Goal: Transaction & Acquisition: Purchase product/service

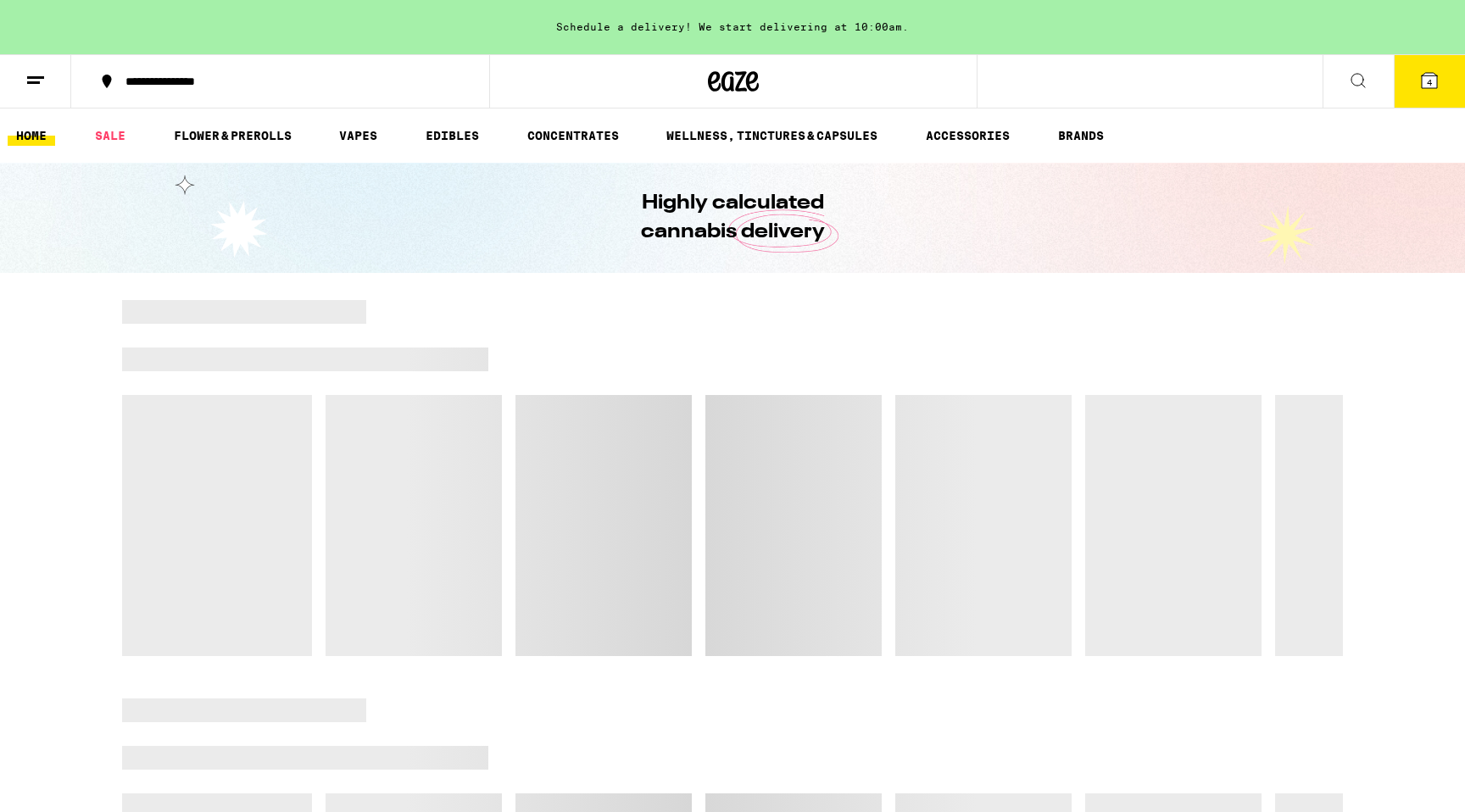
click at [1429, 86] on span "4" at bounding box center [1429, 82] width 5 height 10
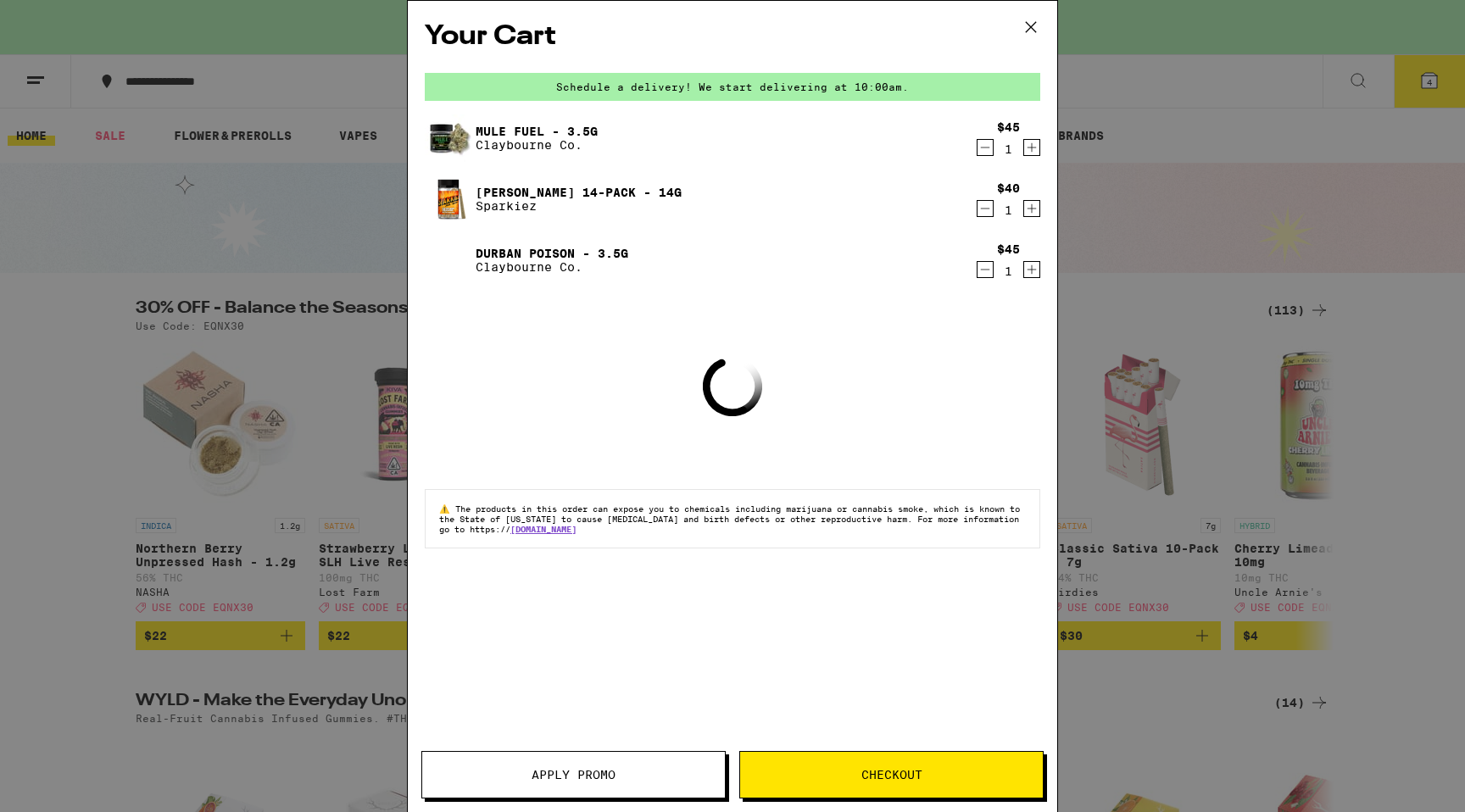
click at [983, 267] on icon "Decrement" at bounding box center [985, 269] width 15 height 20
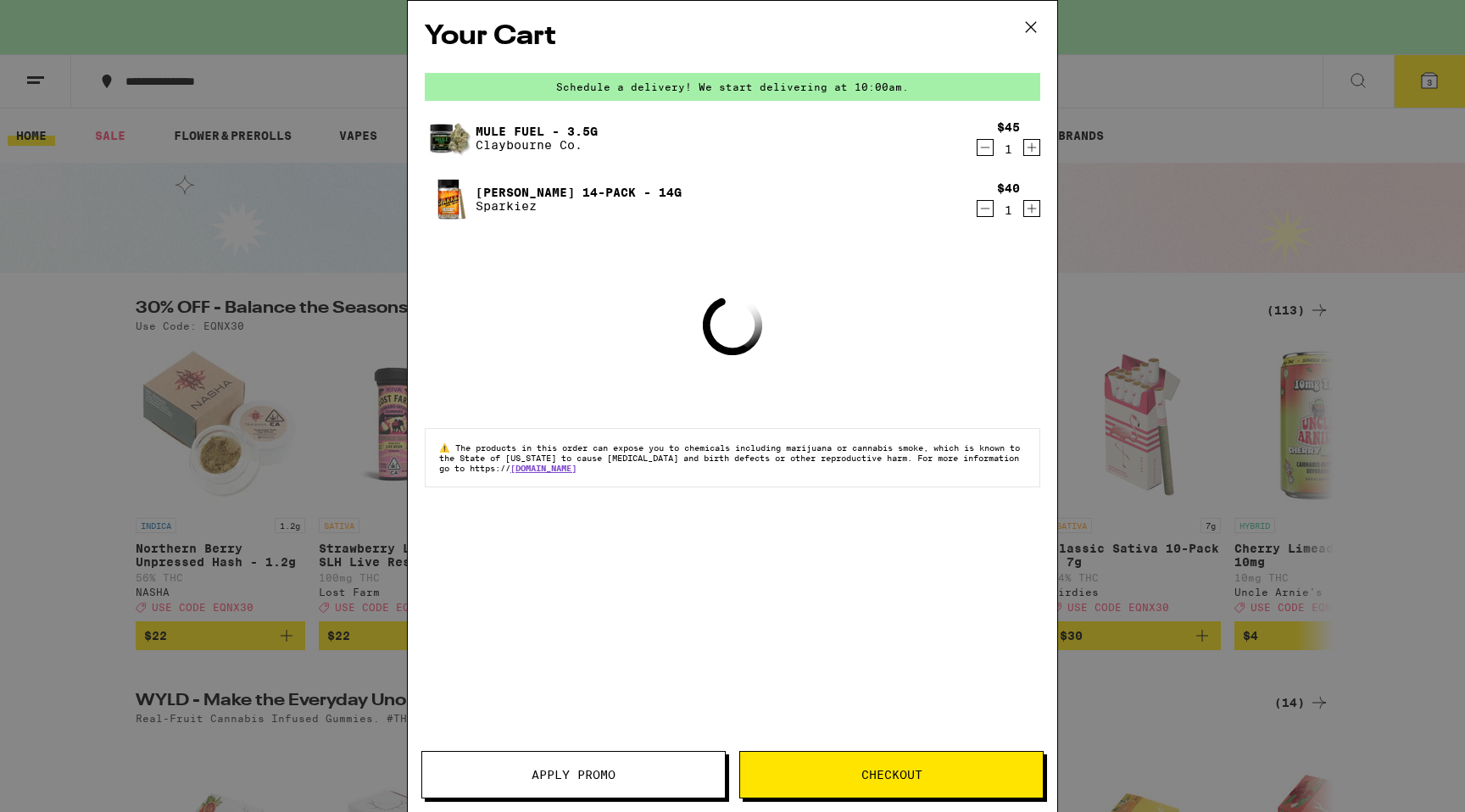
click at [985, 148] on icon "Decrement" at bounding box center [985, 147] width 15 height 20
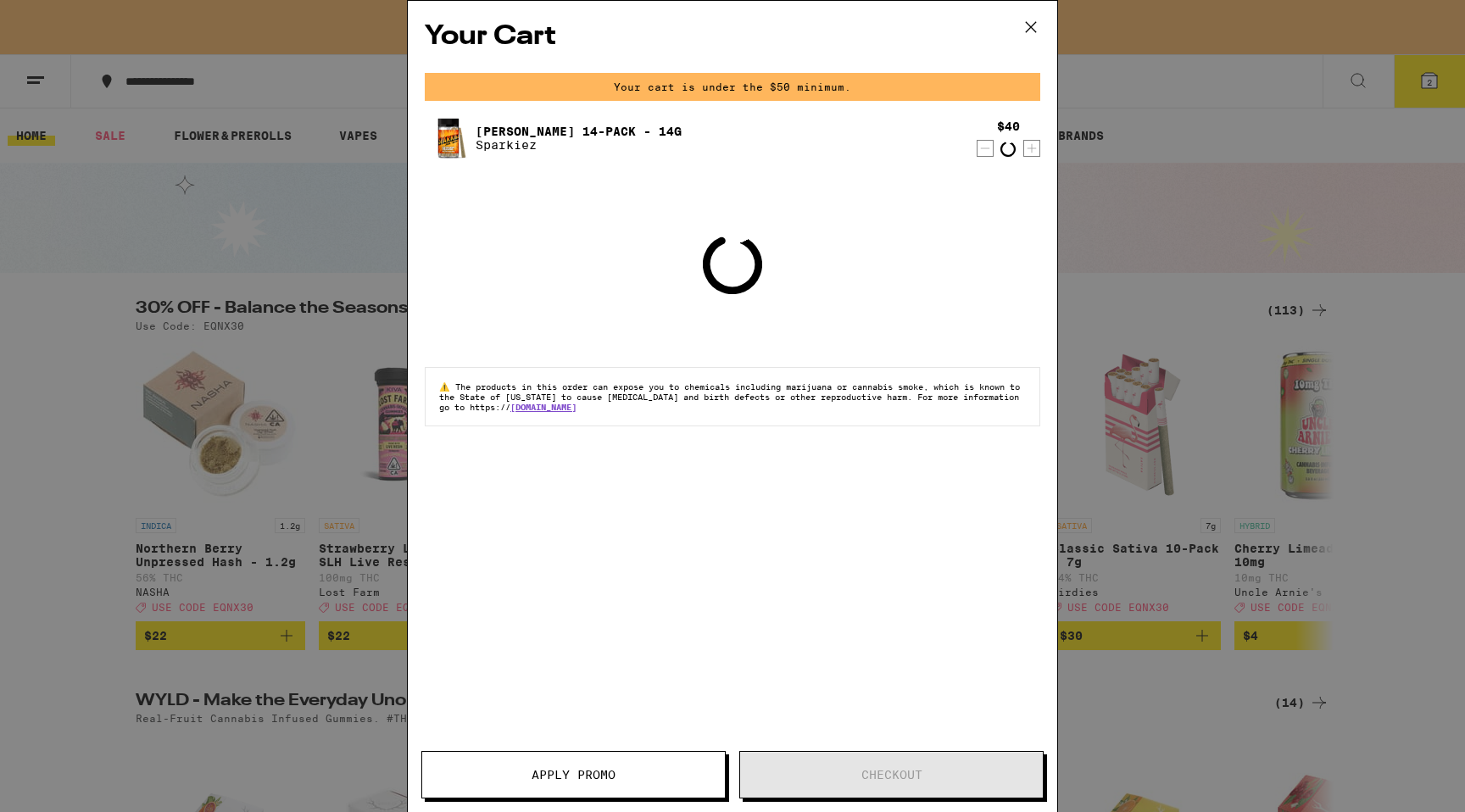
click at [1029, 27] on icon at bounding box center [1030, 27] width 26 height 26
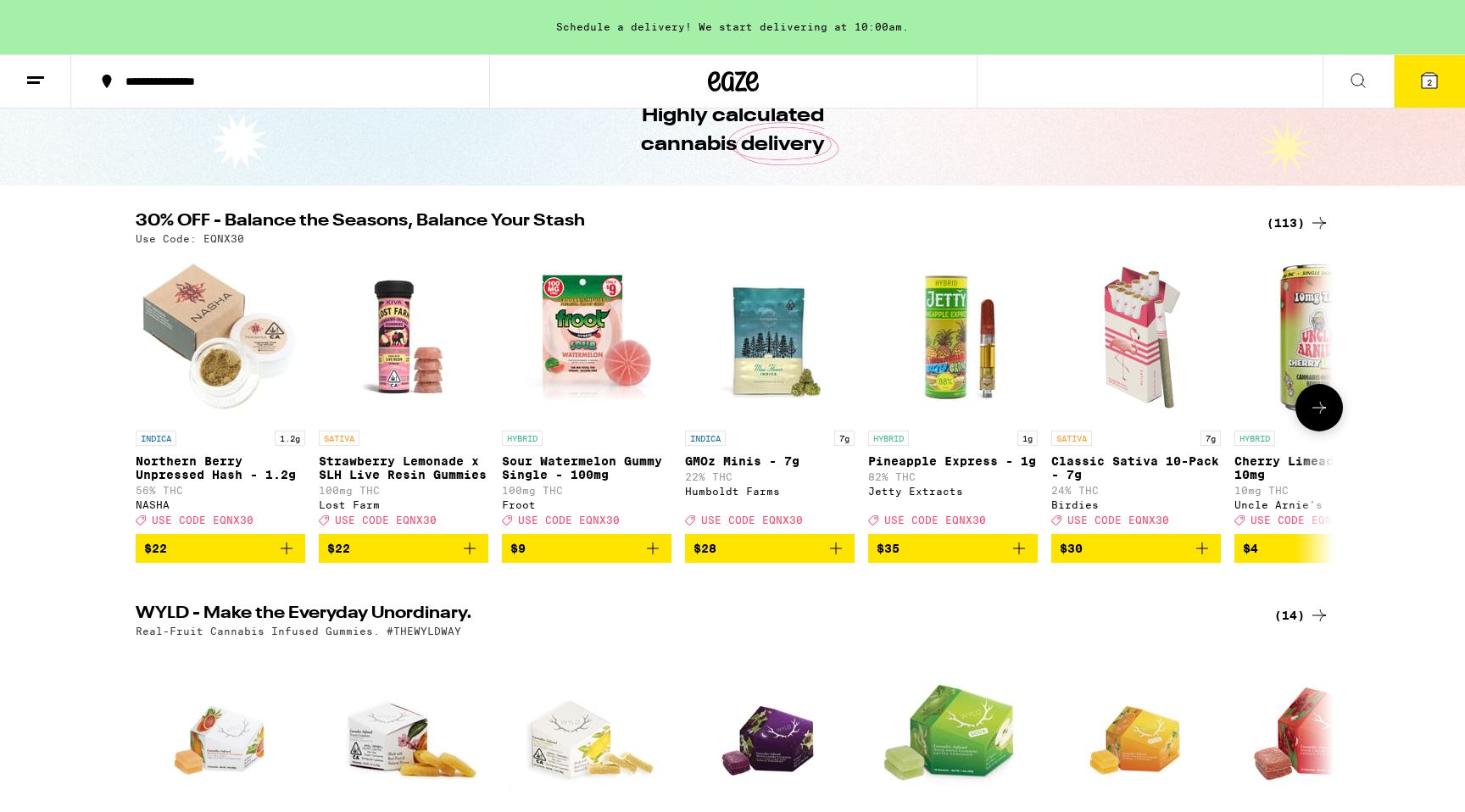
scroll to position [96, 0]
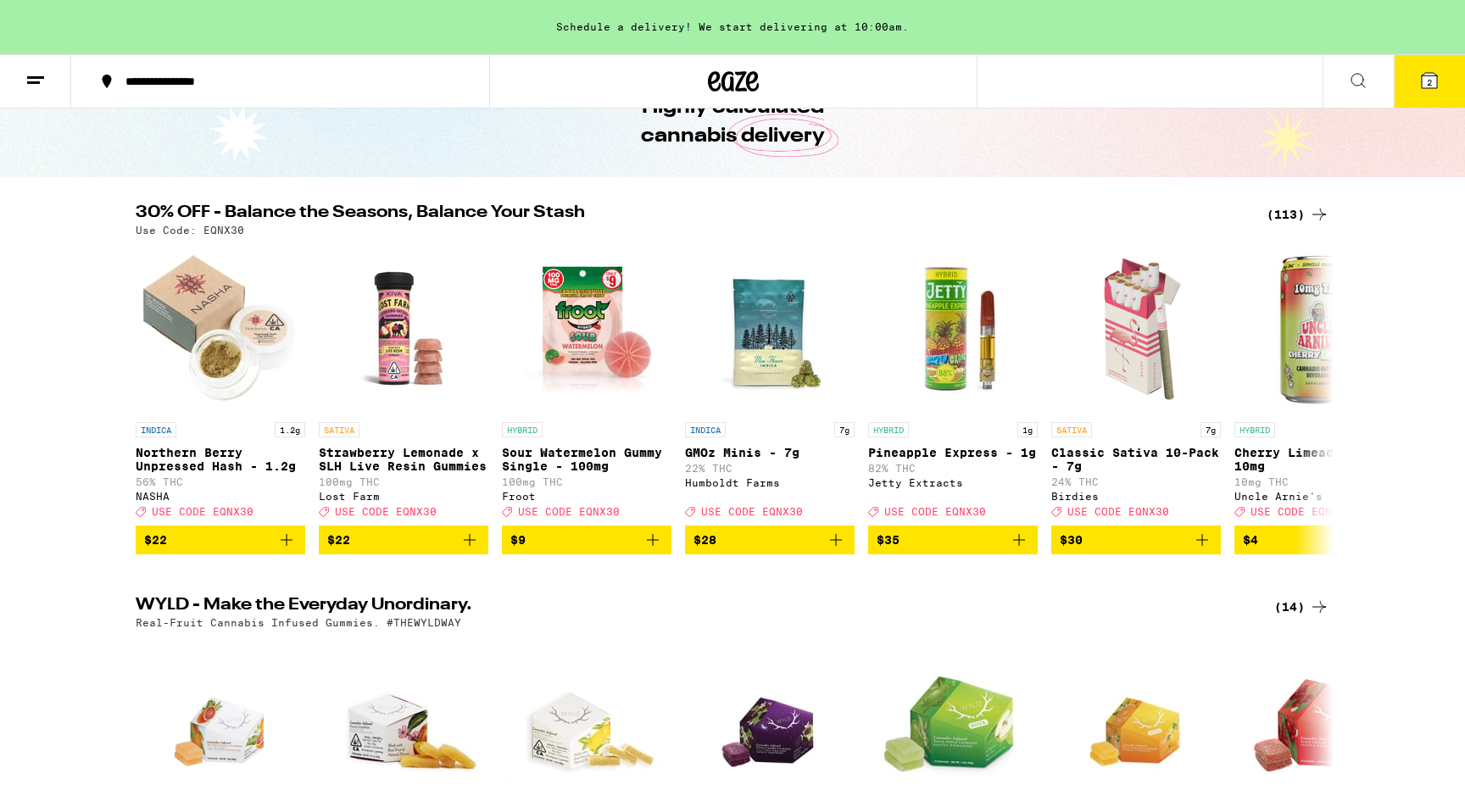
click at [1317, 225] on div "Use Code: EQNX30" at bounding box center [732, 230] width 1194 height 11
click at [1321, 209] on icon at bounding box center [1318, 214] width 20 height 20
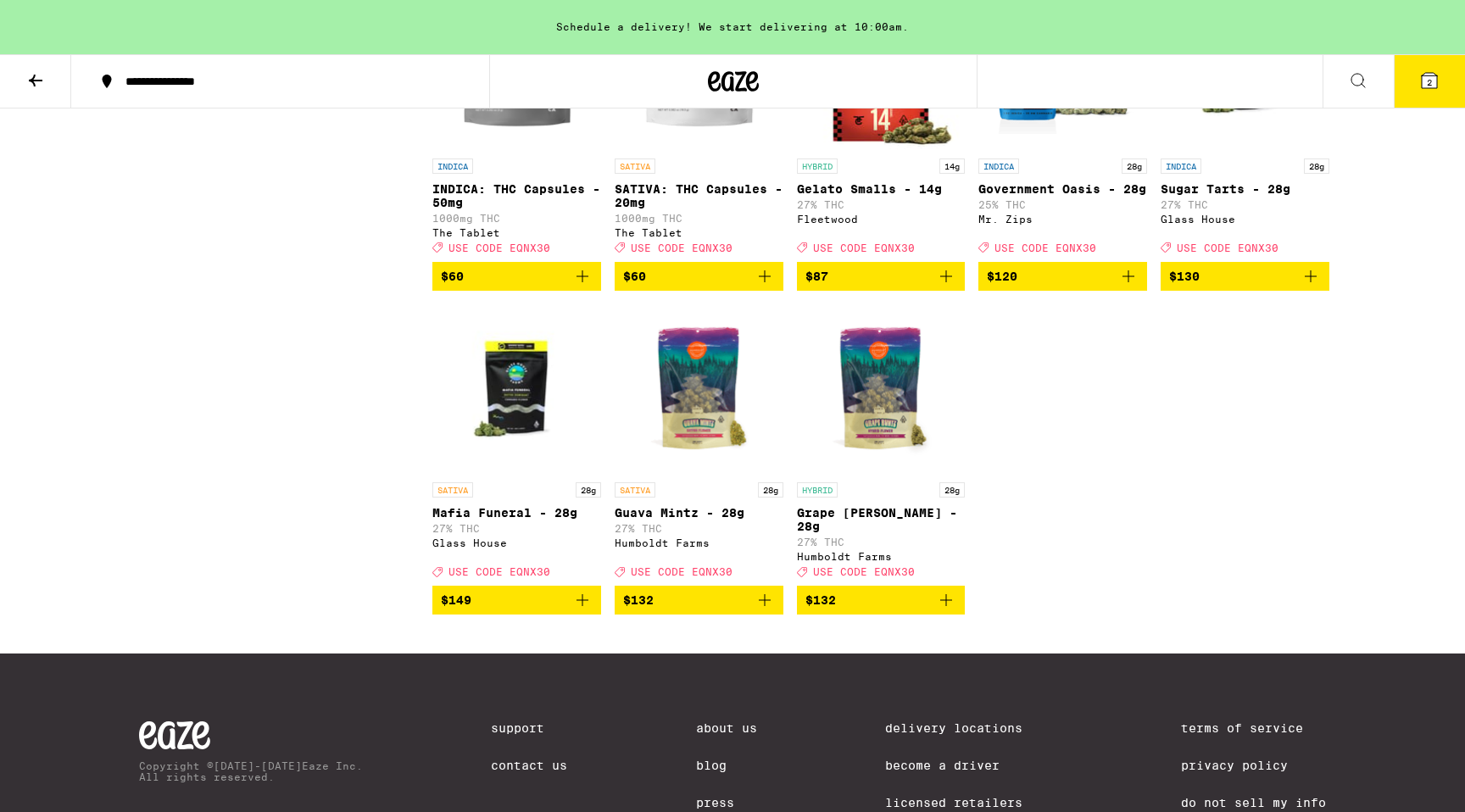
scroll to position [7110, 0]
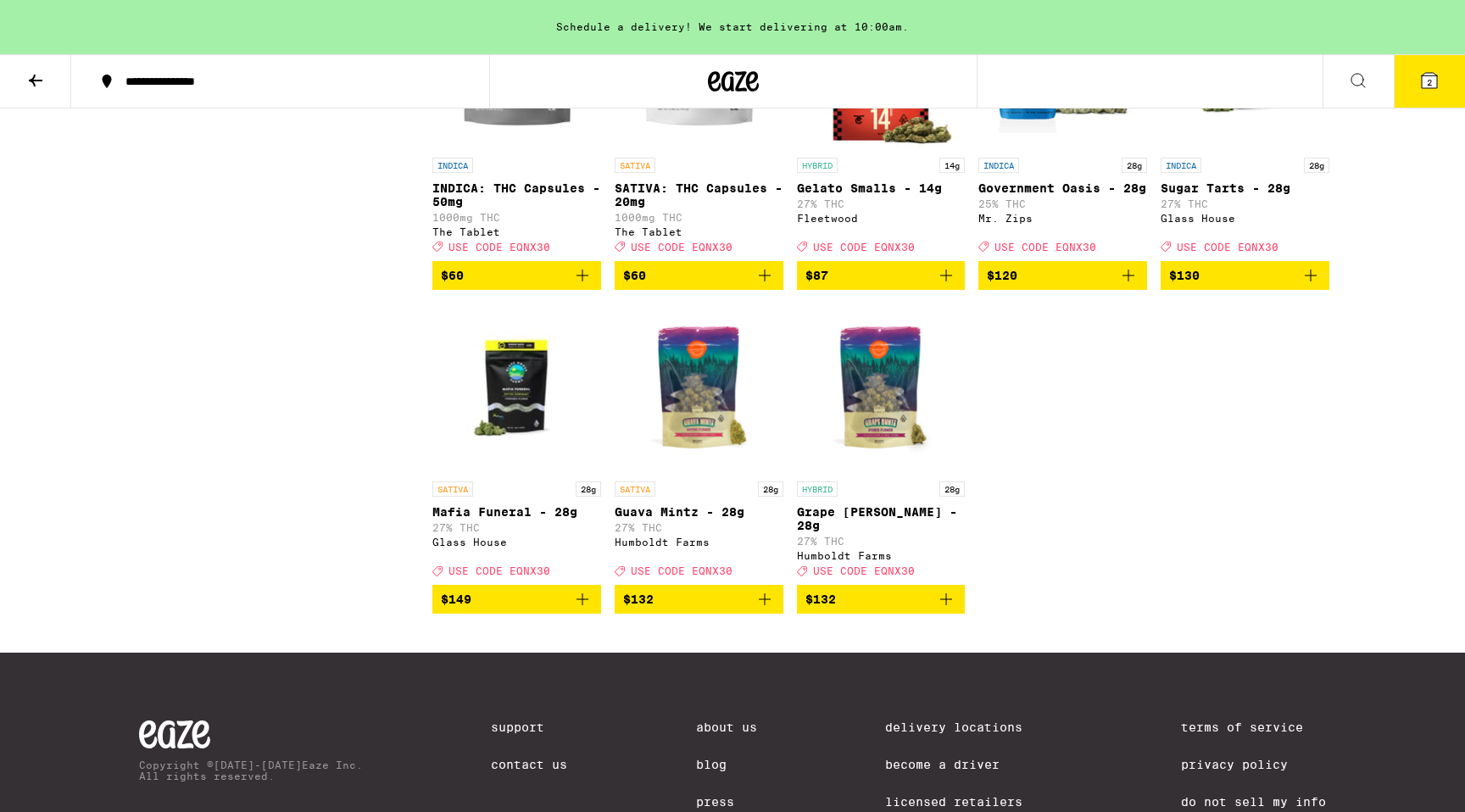
click at [1060, 149] on img "Open page for Government Oasis - 28g from Mr. Zips" at bounding box center [1063, 64] width 169 height 170
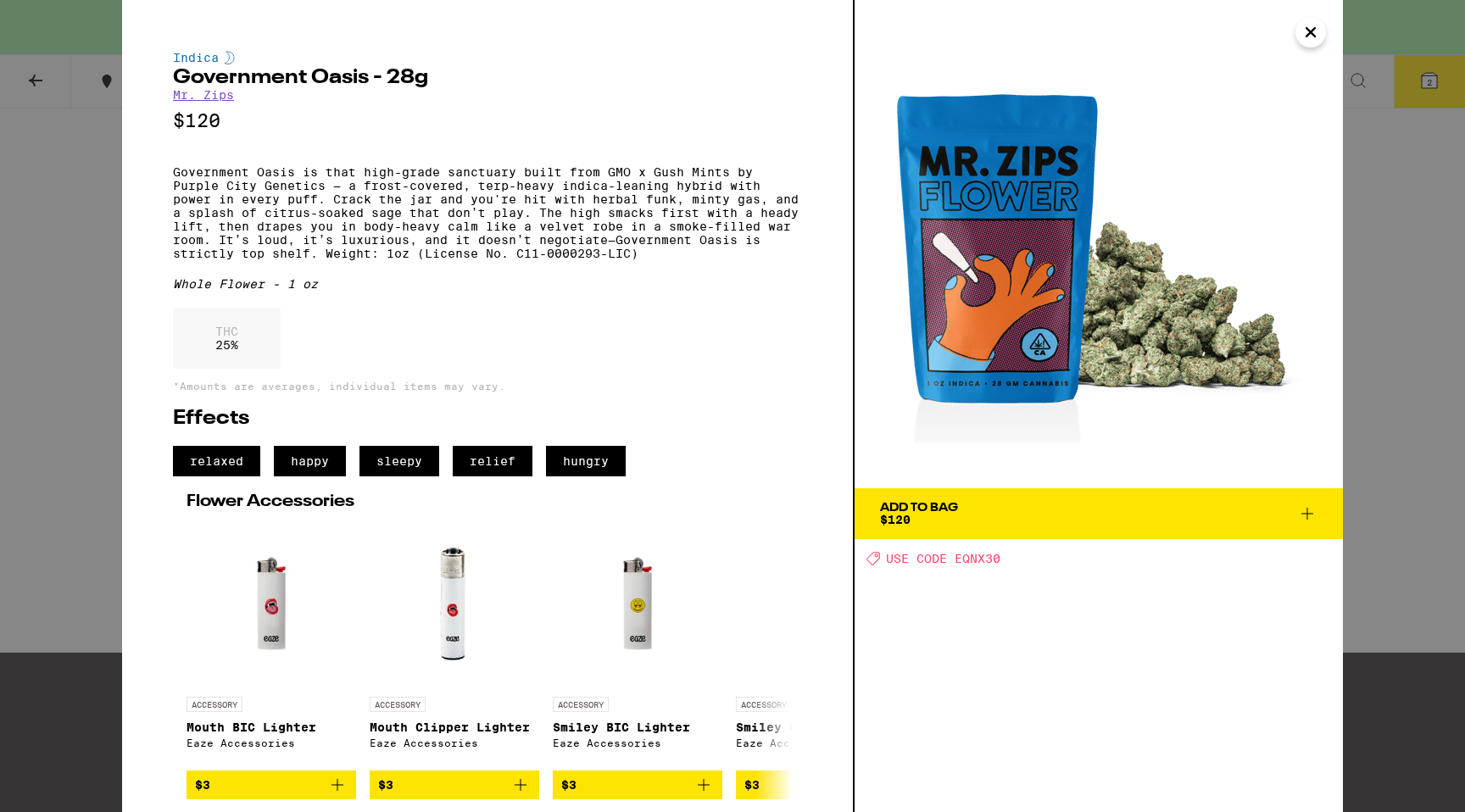
click at [1310, 43] on icon "Close" at bounding box center [1310, 32] width 20 height 26
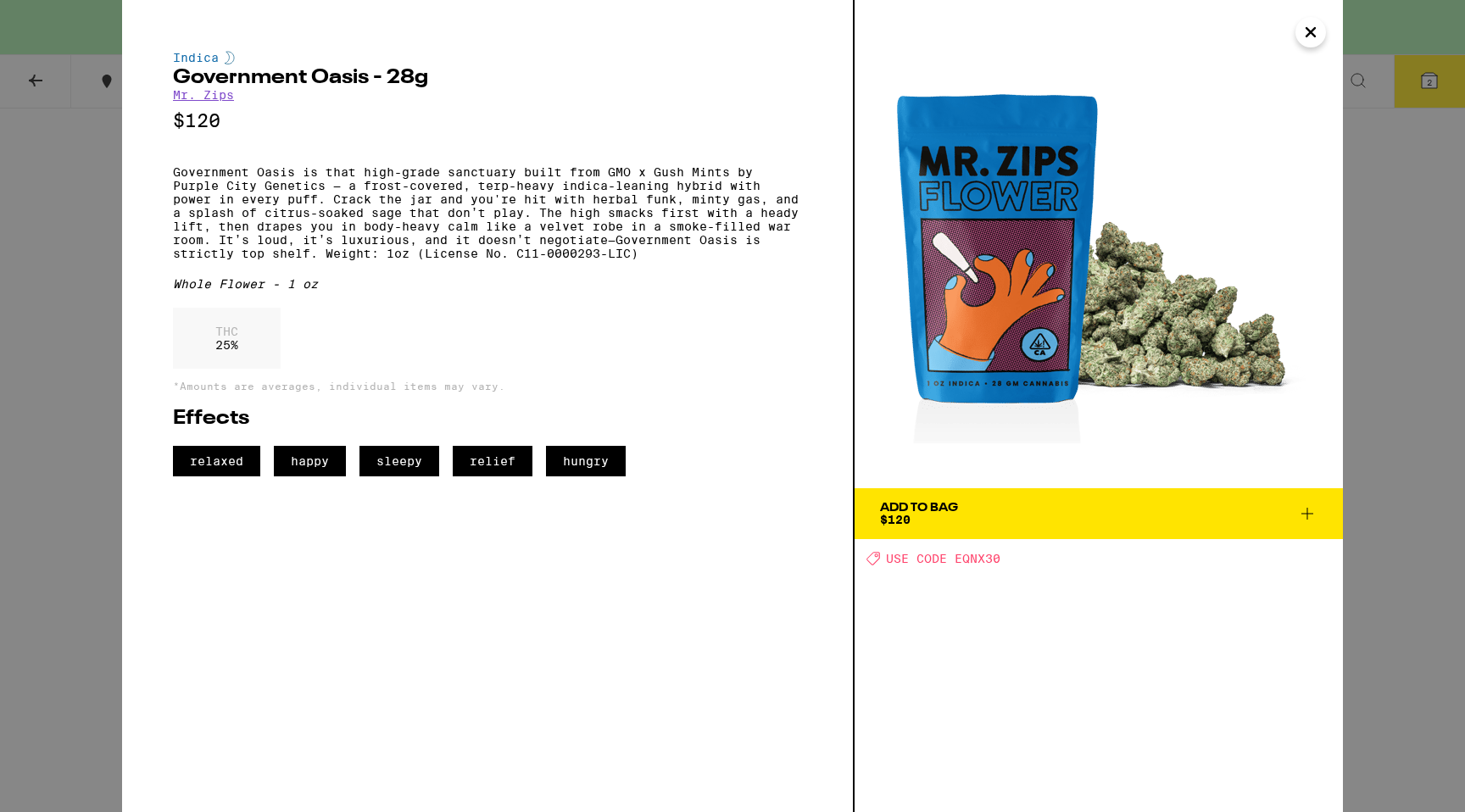
scroll to position [7110, 0]
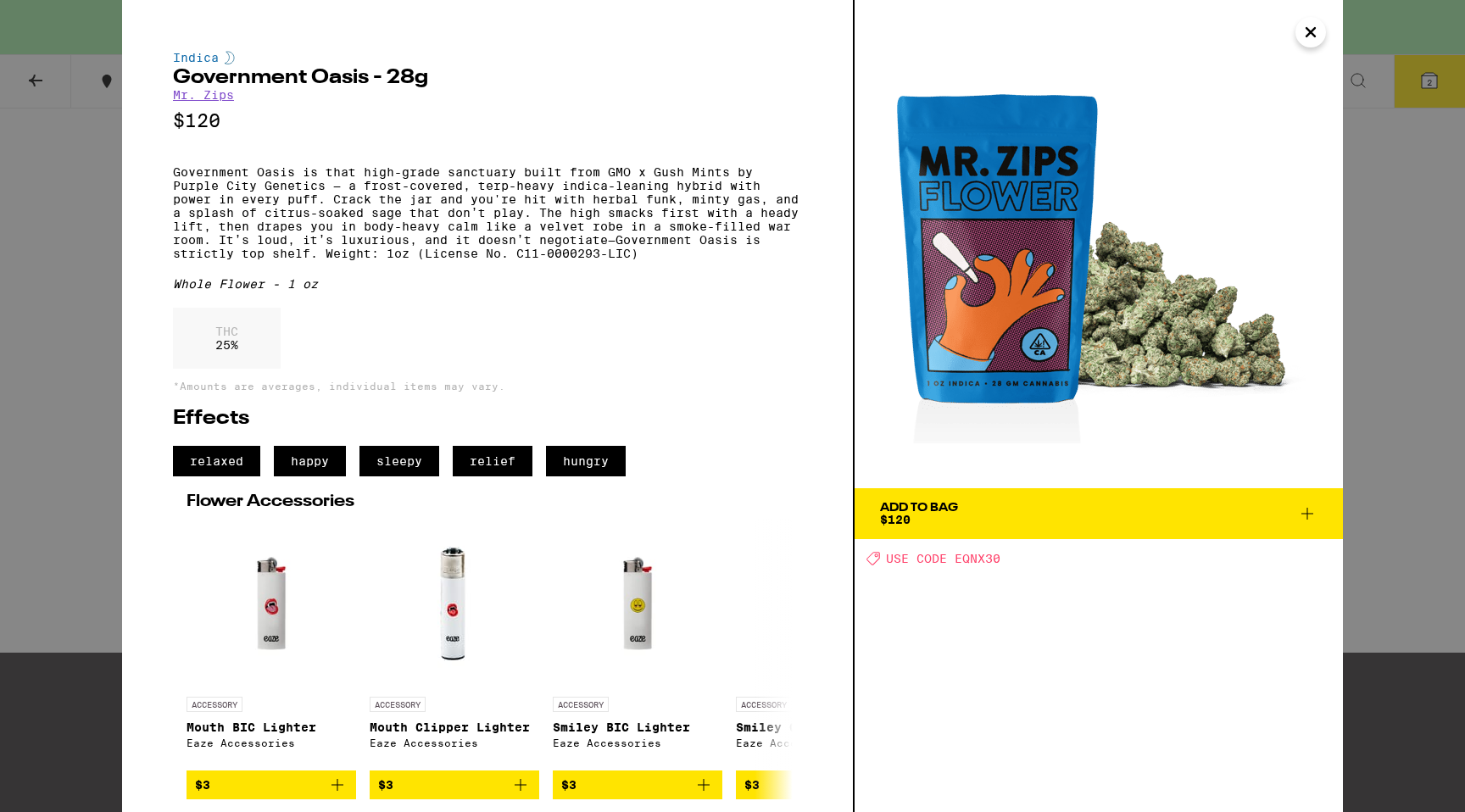
click at [1293, 38] on img at bounding box center [1099, 244] width 488 height 488
click at [1304, 37] on icon "Close" at bounding box center [1310, 32] width 20 height 26
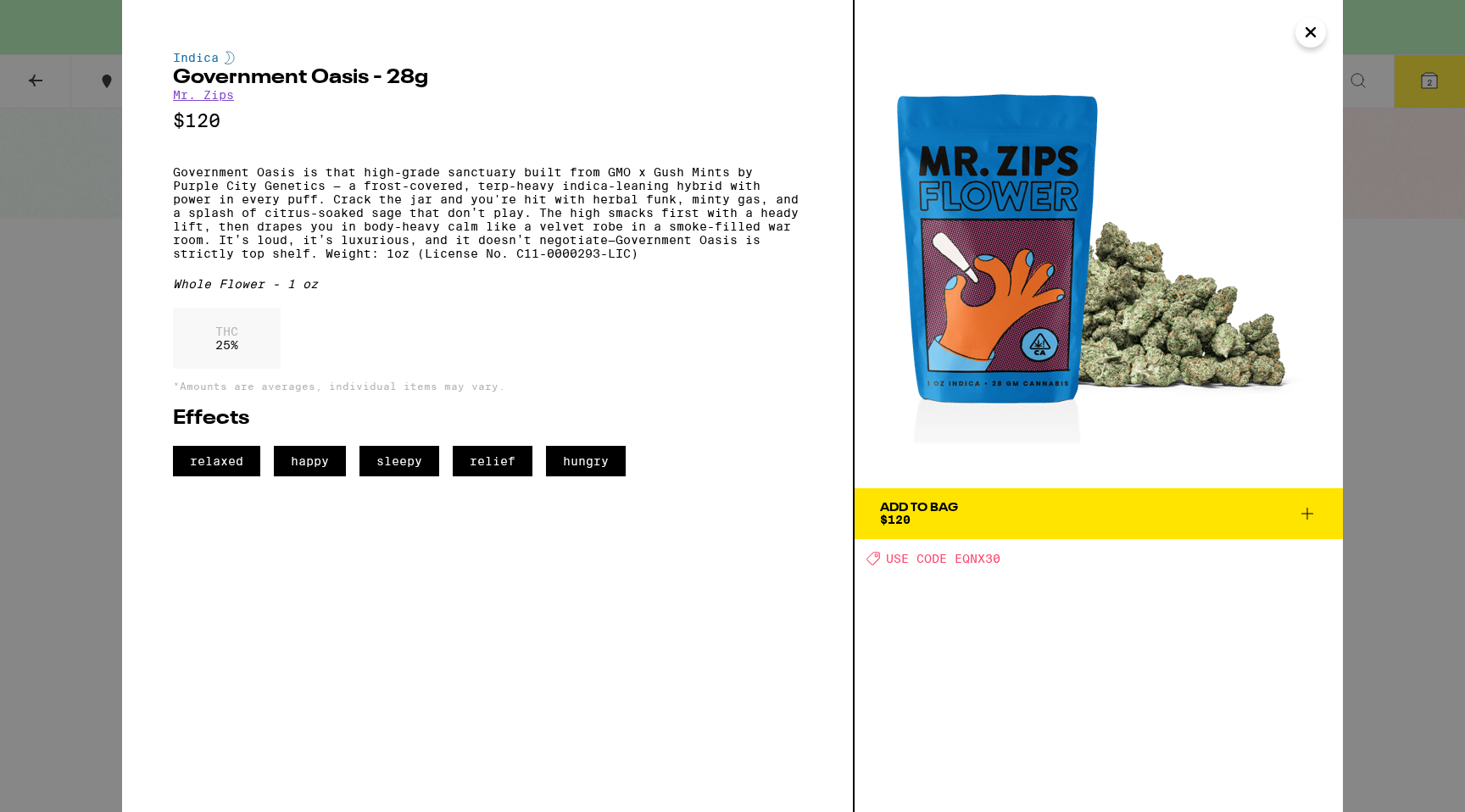
scroll to position [7110, 0]
